Goal: Find specific page/section: Find specific page/section

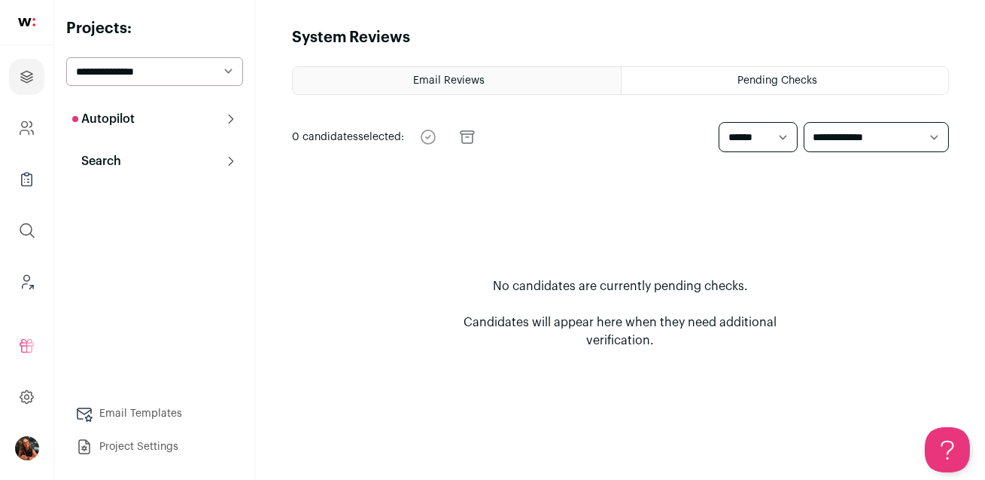
click at [154, 125] on button "Autopilot" at bounding box center [154, 119] width 177 height 30
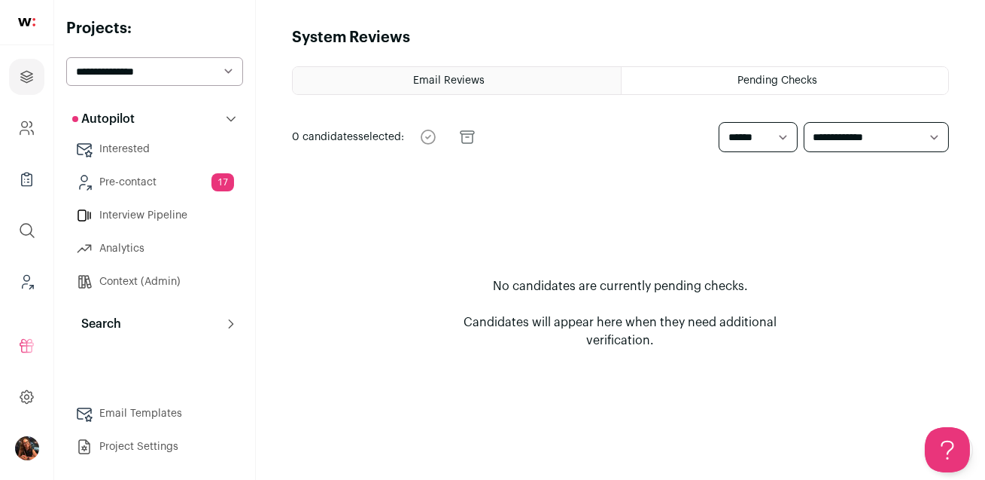
click at [157, 180] on link "Pre-contact 17" at bounding box center [154, 182] width 177 height 30
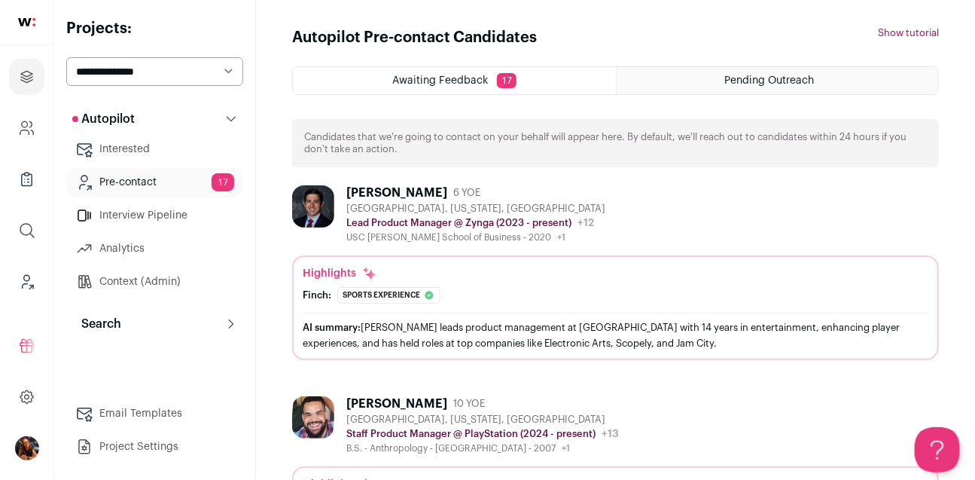
scroll to position [120, 0]
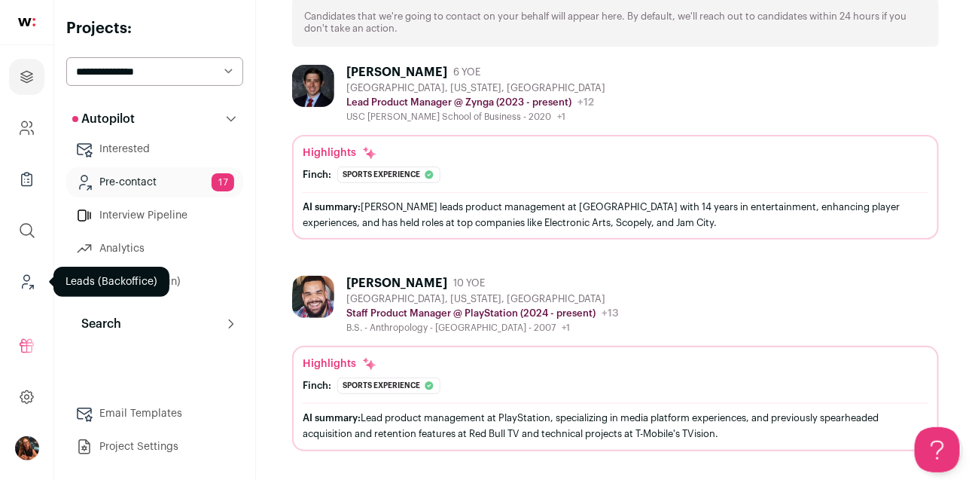
click at [29, 282] on icon "Leads (Backoffice)" at bounding box center [26, 282] width 17 height 18
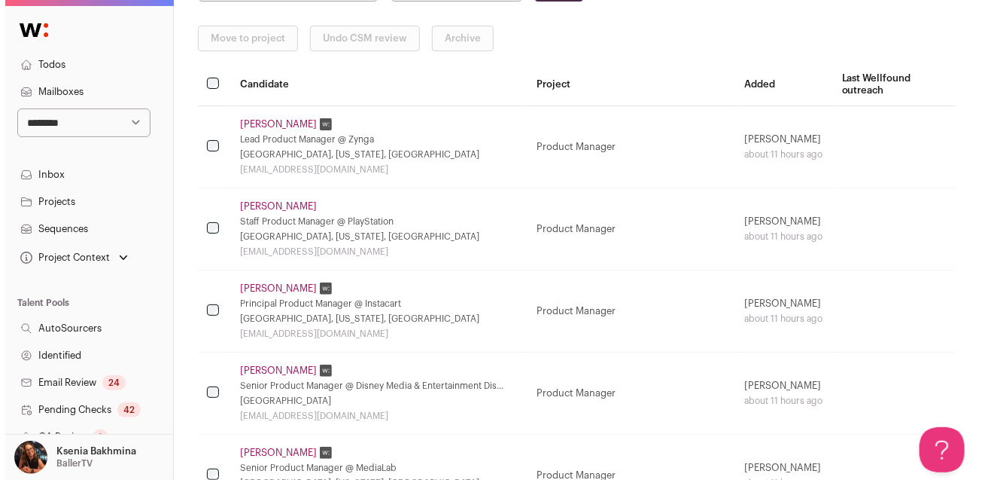
scroll to position [252, 0]
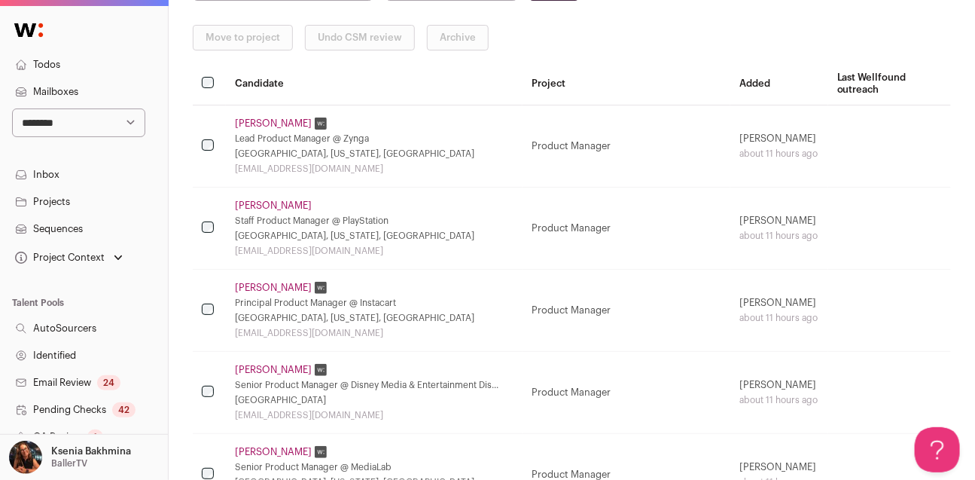
click at [263, 123] on link "[PERSON_NAME]" at bounding box center [273, 123] width 77 height 12
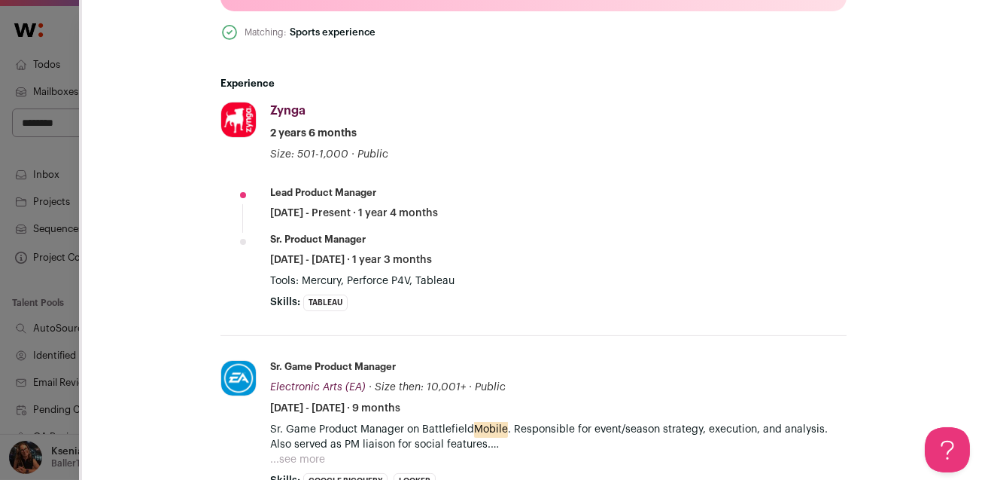
scroll to position [507, 0]
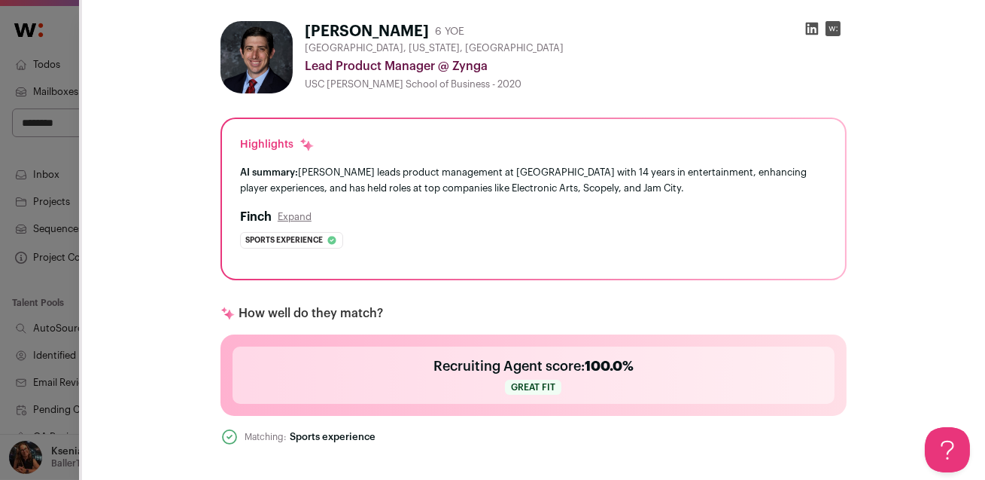
scroll to position [62, 0]
